Goal: Information Seeking & Learning: Learn about a topic

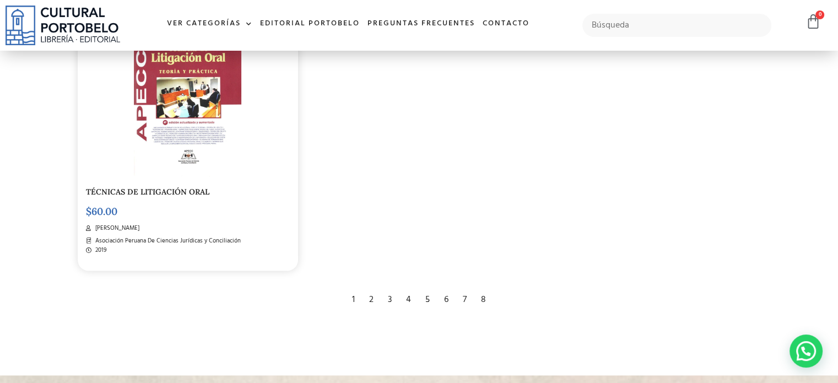
scroll to position [1873, 0]
click at [370, 296] on div "2" at bounding box center [371, 299] width 15 height 24
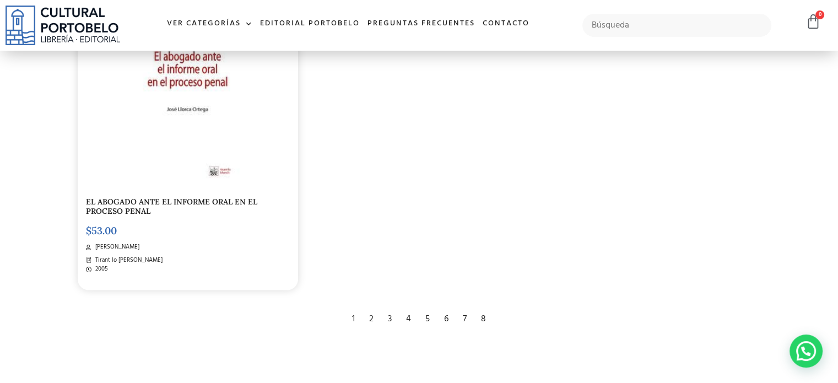
scroll to position [2039, 0]
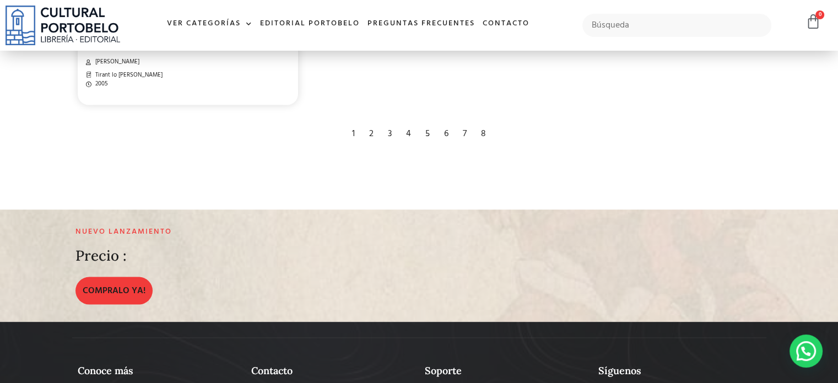
click at [391, 133] on div "3" at bounding box center [389, 133] width 15 height 24
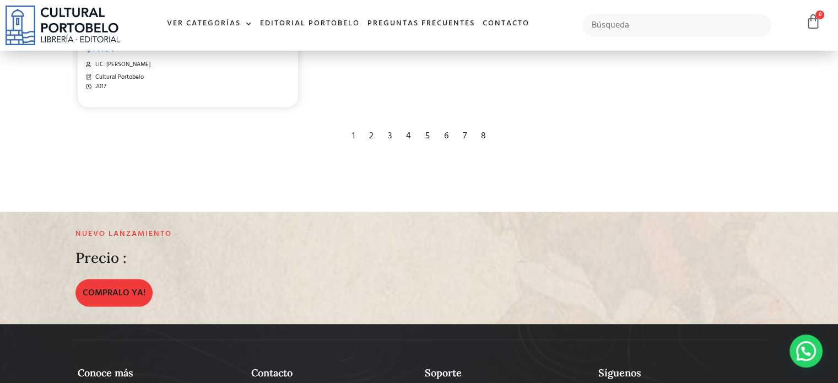
scroll to position [2039, 0]
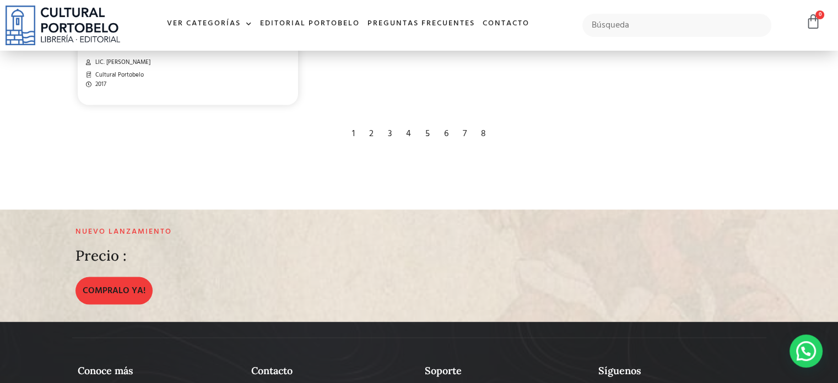
click at [424, 131] on div "5" at bounding box center [427, 133] width 15 height 24
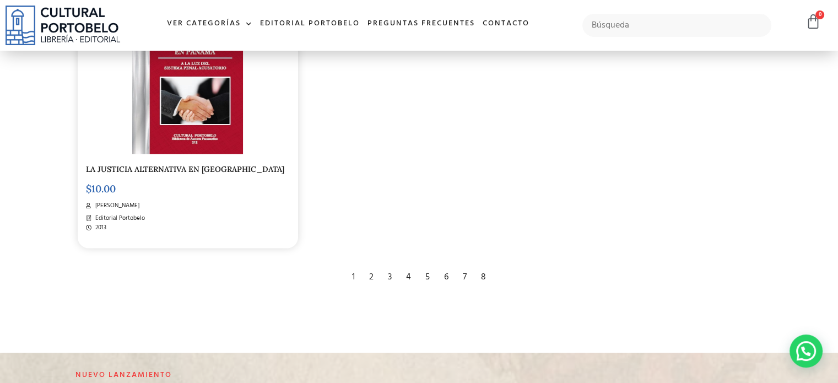
scroll to position [1984, 0]
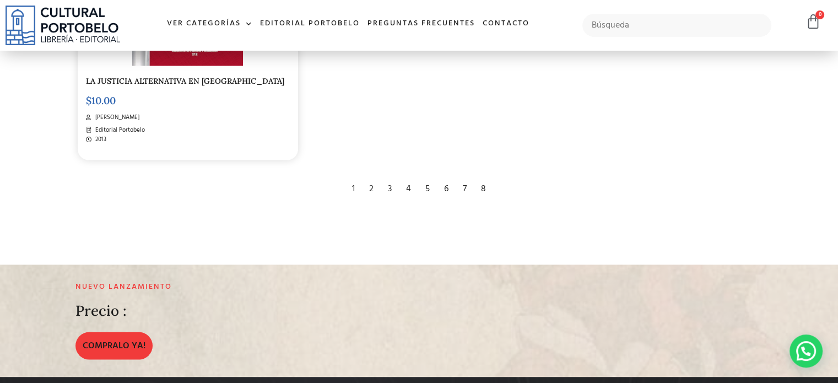
click at [447, 187] on div "6" at bounding box center [446, 188] width 15 height 24
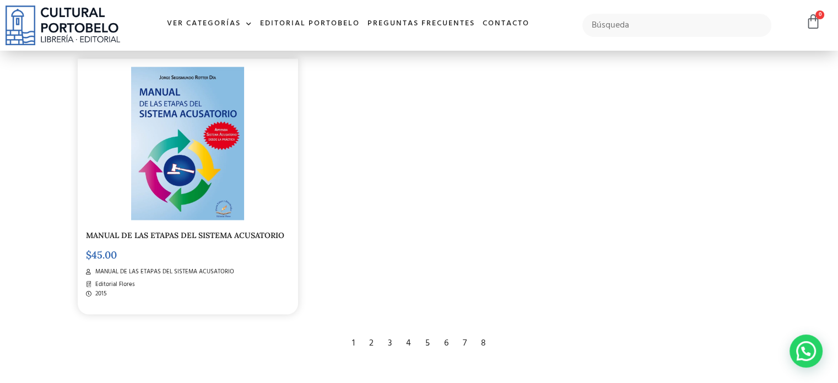
scroll to position [1929, 0]
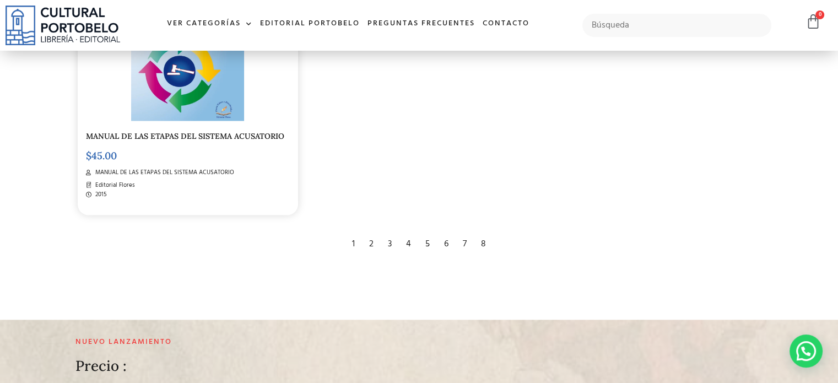
click at [463, 243] on div "7" at bounding box center [464, 243] width 15 height 24
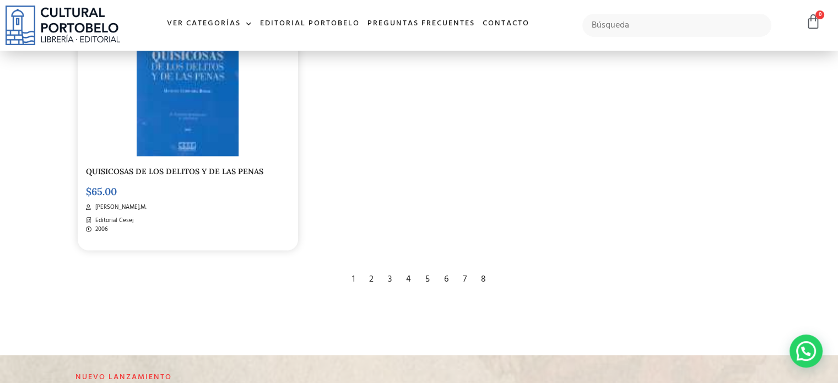
scroll to position [1929, 0]
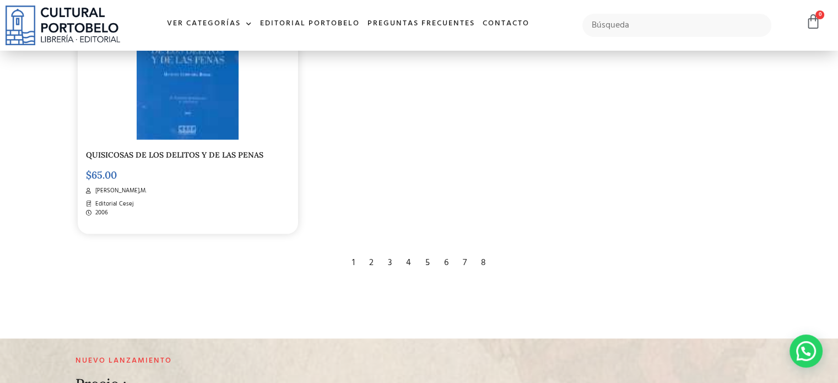
click at [485, 261] on div "8" at bounding box center [484, 262] width 16 height 24
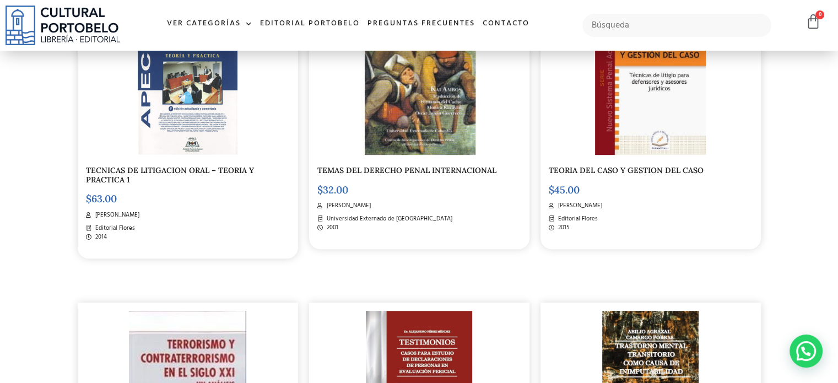
scroll to position [496, 0]
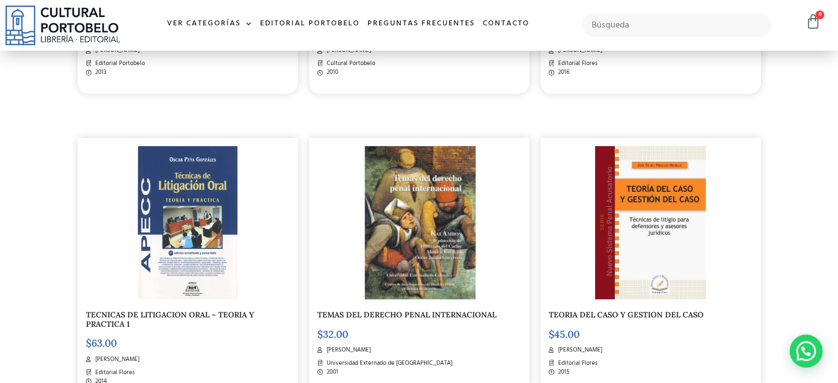
click at [668, 225] on img at bounding box center [650, 222] width 111 height 153
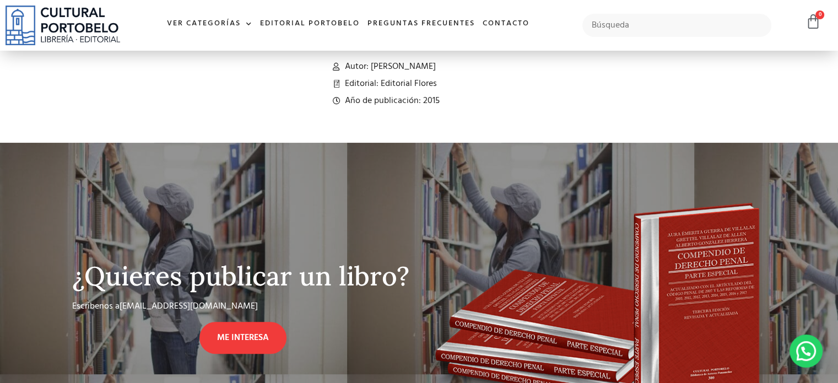
scroll to position [496, 0]
